Goal: Task Accomplishment & Management: Complete application form

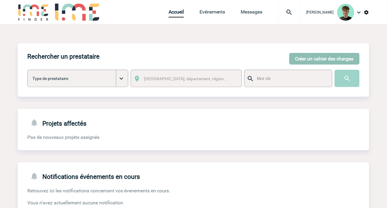
click at [311, 54] on button "Créer un cahier des charges" at bounding box center [324, 59] width 70 height 12
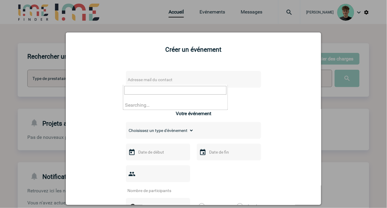
click at [168, 79] on span "Adresse mail du contact" at bounding box center [150, 79] width 45 height 5
type input "marguetchristian@icloud.com"
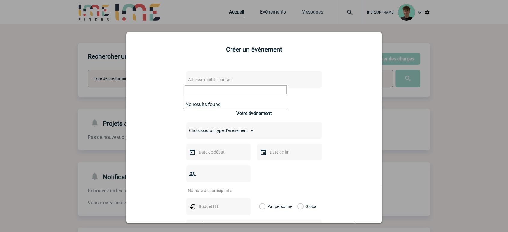
click at [392, 36] on div at bounding box center [254, 116] width 508 height 232
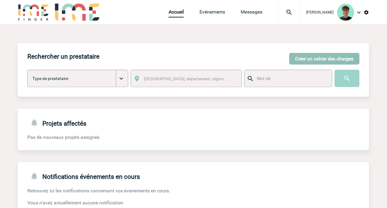
click at [331, 60] on button "Créer un cahier des charges" at bounding box center [324, 59] width 70 height 12
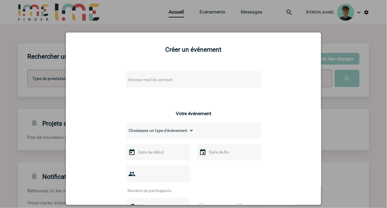
click at [136, 82] on span "Adresse mail du contact" at bounding box center [150, 79] width 45 height 5
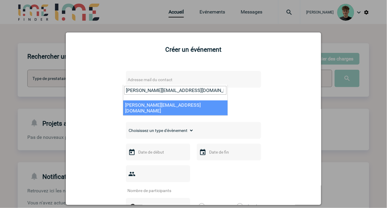
type input "sophie.leverd@siemens-energy.com"
select select "130482"
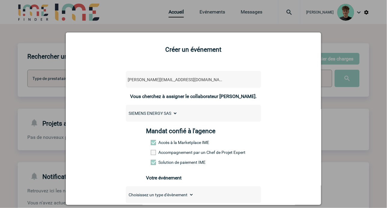
click at [167, 153] on label "Accompagnement par un Chef de Projet Expert" at bounding box center [164, 152] width 26 height 5
click at [0, 0] on input "Accompagnement par un Chef de Projet Expert" at bounding box center [0, 0] width 0 height 0
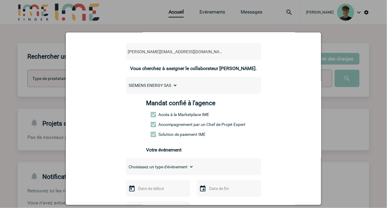
scroll to position [67, 0]
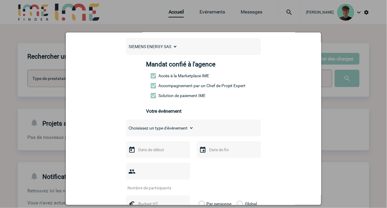
click at [175, 131] on select "Choisissez un type d'évènement Séminaire avec nuitée Séminaire sans nuitée Repa…" at bounding box center [160, 128] width 68 height 8
select select "4"
click at [126, 128] on select "Choisissez un type d'évènement Séminaire avec nuitée Séminaire sans nuitée Repa…" at bounding box center [160, 128] width 68 height 8
click at [158, 154] on input "text" at bounding box center [157, 150] width 41 height 8
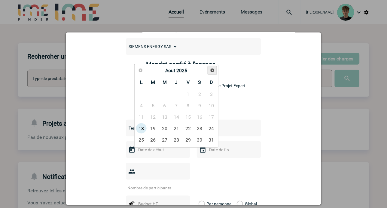
click at [214, 72] on span "Suivant" at bounding box center [212, 70] width 5 height 5
click at [165, 108] on link "8" at bounding box center [164, 105] width 11 height 11
type input "08-10-2025"
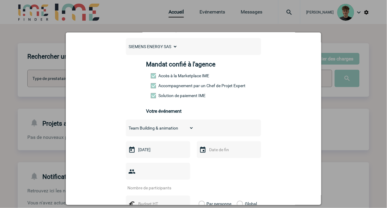
click at [208, 154] on input "text" at bounding box center [228, 150] width 41 height 8
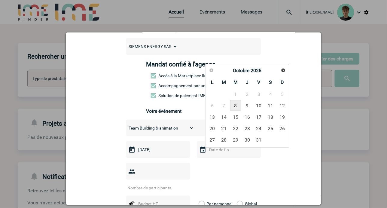
click at [239, 106] on link "8" at bounding box center [235, 105] width 11 height 11
type input "08-10-2025"
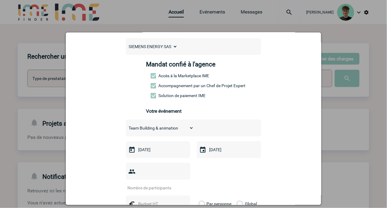
click at [148, 184] on input "number" at bounding box center [154, 188] width 56 height 8
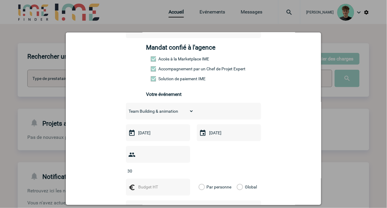
scroll to position [100, 0]
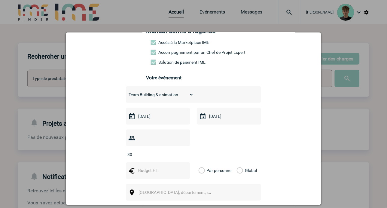
type input "30"
click at [159, 162] on div at bounding box center [158, 170] width 64 height 17
click at [160, 167] on input "text" at bounding box center [157, 171] width 41 height 8
type input "1500"
click at [237, 163] on label "Global" at bounding box center [239, 170] width 4 height 17
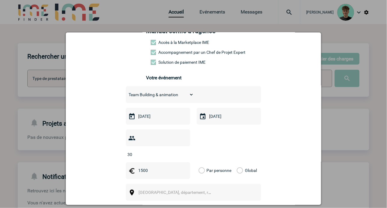
click at [0, 0] on input "Global" at bounding box center [0, 0] width 0 height 0
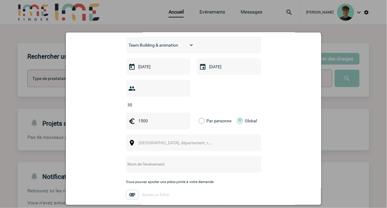
scroll to position [167, 0]
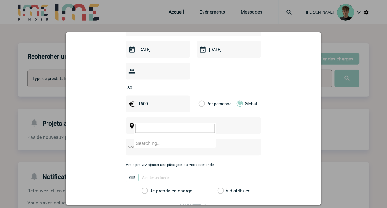
click at [151, 124] on span "Ville, département, région..." at bounding box center [181, 126] width 84 height 5
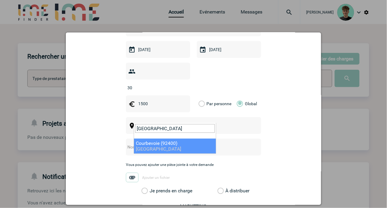
type input "Courbevoie"
select select "38"
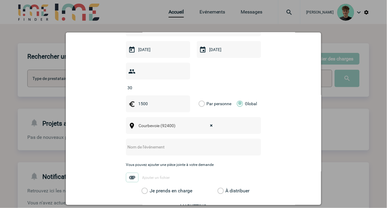
click at [152, 188] on label "Je prends en charge" at bounding box center [147, 191] width 10 height 6
click at [0, 0] on input "Je prends en charge" at bounding box center [0, 0] width 0 height 0
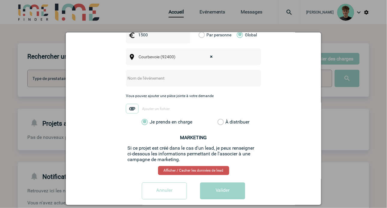
scroll to position [239, 0]
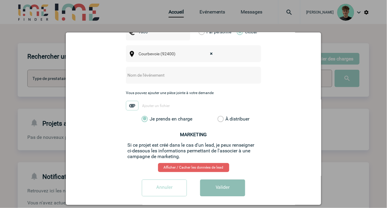
click at [227, 180] on button "Valider" at bounding box center [222, 188] width 45 height 17
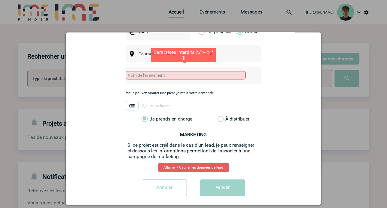
click at [184, 71] on input "text" at bounding box center [186, 75] width 120 height 8
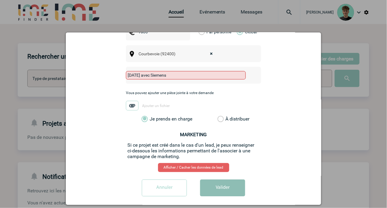
type input "Family Day avec Siemens"
click at [224, 184] on button "Valider" at bounding box center [222, 188] width 45 height 17
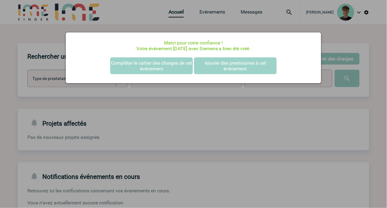
scroll to position [0, 0]
click at [335, 29] on div at bounding box center [193, 104] width 387 height 208
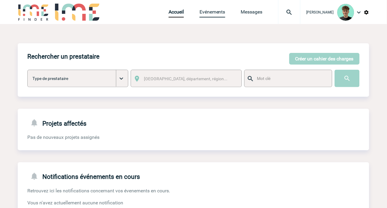
click at [220, 11] on link "Evénements" at bounding box center [213, 13] width 26 height 8
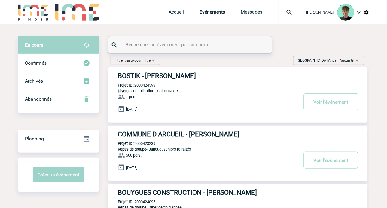
click at [354, 59] on span "Aucun tri" at bounding box center [347, 60] width 15 height 4
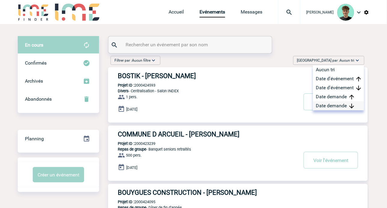
click at [341, 106] on div "Date demande" at bounding box center [338, 105] width 51 height 9
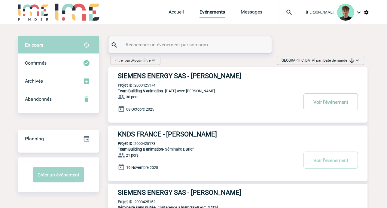
click at [328, 104] on button "Voir l'événement" at bounding box center [331, 101] width 54 height 17
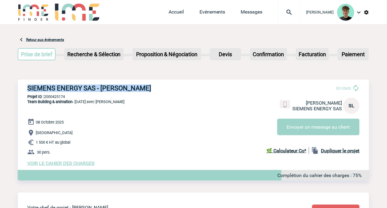
drag, startPoint x: 26, startPoint y: 84, endPoint x: 176, endPoint y: 89, distance: 150.0
click at [176, 89] on div "SIEMENS ENERGY SAS - Sophie LEVERD En cours Sophie LEVERD SIEMENS ENERGY SAS SL…" at bounding box center [194, 125] width 352 height 91
copy h3 "SIEMENS ENERGY SAS - Sophie LEVERD"
click at [64, 94] on p "Projet ID : 2000425174" at bounding box center [194, 96] width 352 height 5
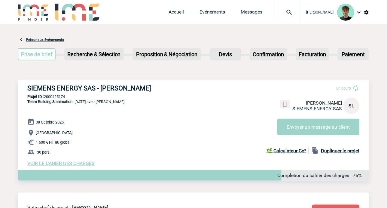
copy p "2000425174"
click at [61, 11] on img at bounding box center [77, 12] width 44 height 17
click at [25, 19] on img at bounding box center [33, 12] width 31 height 17
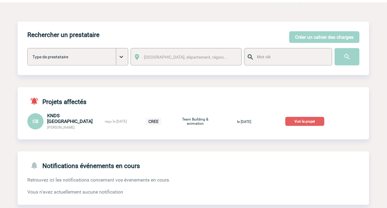
scroll to position [33, 0]
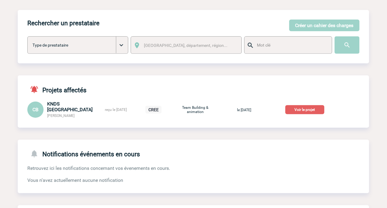
click at [304, 110] on p "Voir le projet" at bounding box center [304, 109] width 39 height 9
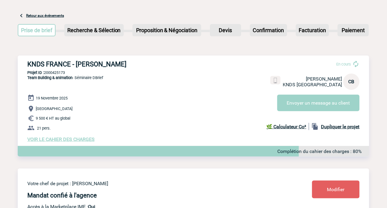
scroll to position [6, 0]
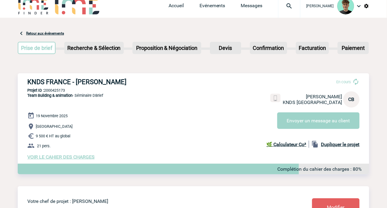
click at [58, 158] on span "VOIR LE CAHIER DES CHARGES" at bounding box center [60, 157] width 67 height 6
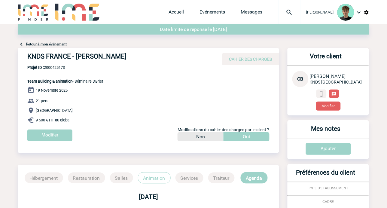
click at [32, 55] on h4 "KNDS FRANCE - [PERSON_NAME]" at bounding box center [117, 58] width 180 height 10
drag, startPoint x: 32, startPoint y: 55, endPoint x: 113, endPoint y: 58, distance: 81.8
click at [113, 58] on h4 "KNDS FRANCE - [PERSON_NAME]" at bounding box center [117, 58] width 180 height 10
copy h4 "KNDS FRANCE - [PERSON_NAME]"
click at [58, 68] on span "Projet ID : 2000425173" at bounding box center [65, 67] width 76 height 5
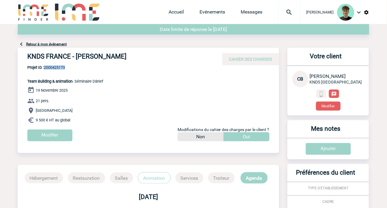
click at [58, 68] on span "Projet ID : 2000425173" at bounding box center [65, 67] width 76 height 5
copy span "2000425173"
